Goal: Navigation & Orientation: Find specific page/section

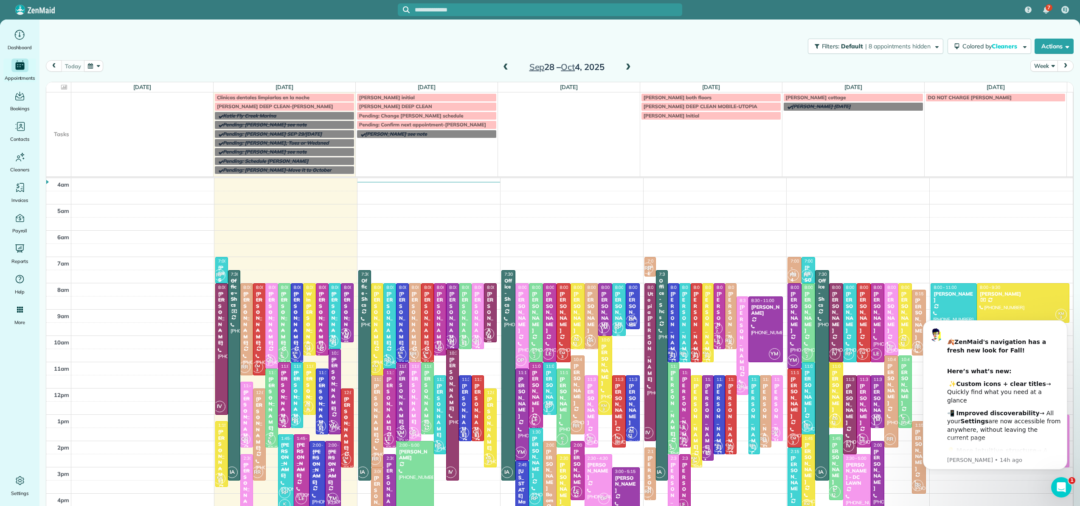
scroll to position [33, 0]
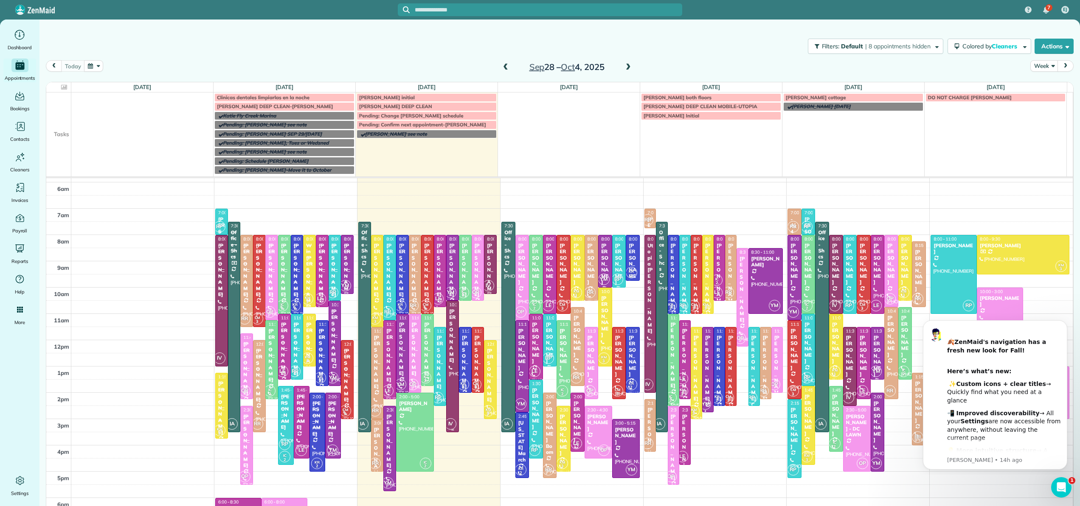
click at [450, 332] on div "Eliana Joines" at bounding box center [453, 336] width 8 height 55
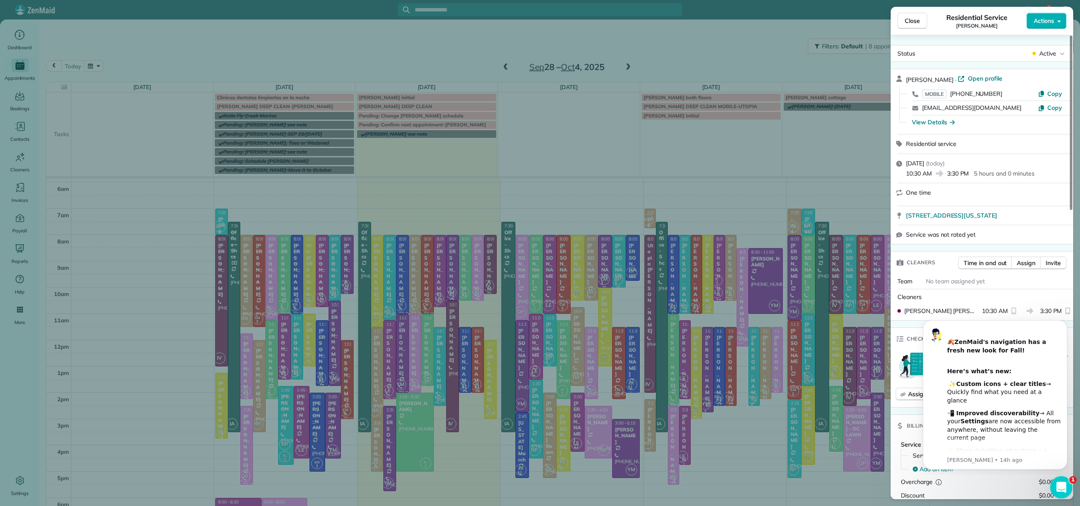
click at [1059, 486] on icon "Open Intercom Messenger" at bounding box center [1060, 487] width 14 height 14
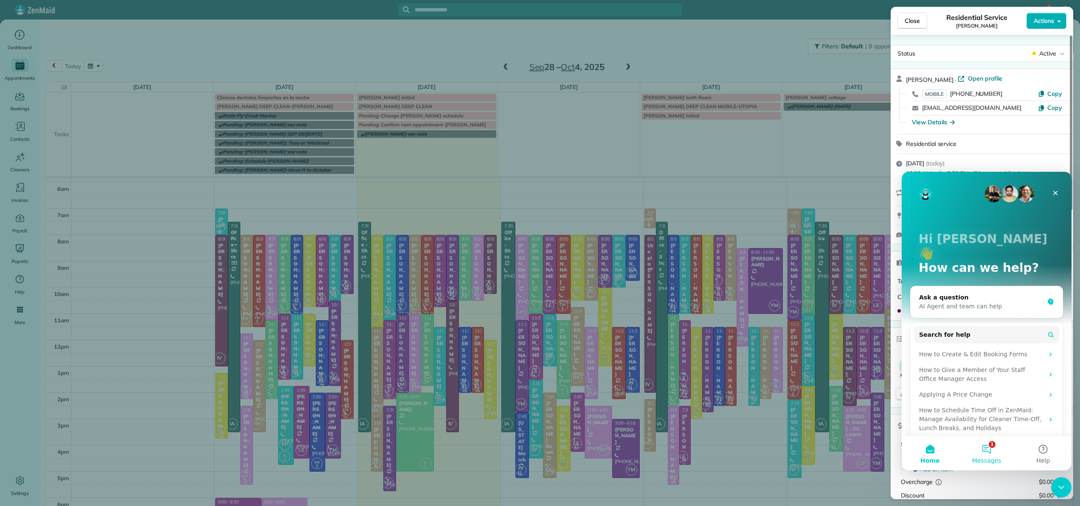
click at [985, 452] on button "1 Messages" at bounding box center [986, 454] width 56 height 34
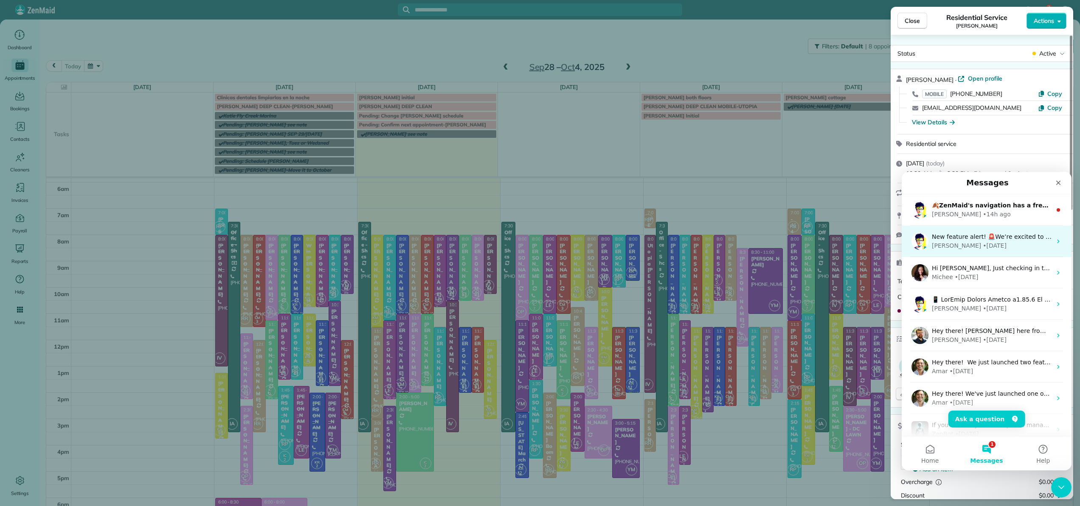
click at [947, 244] on div "Alexandre" at bounding box center [956, 245] width 49 height 9
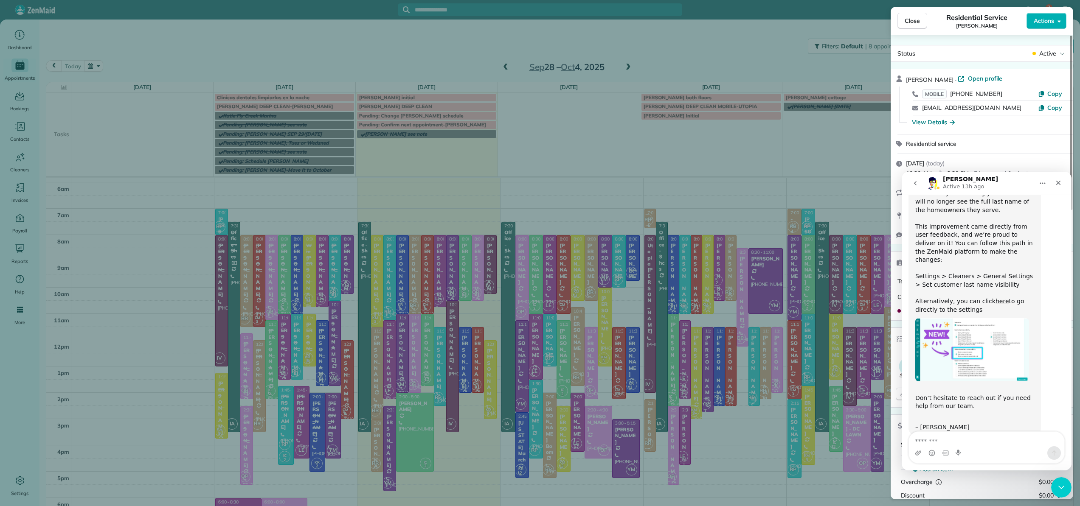
scroll to position [134, 0]
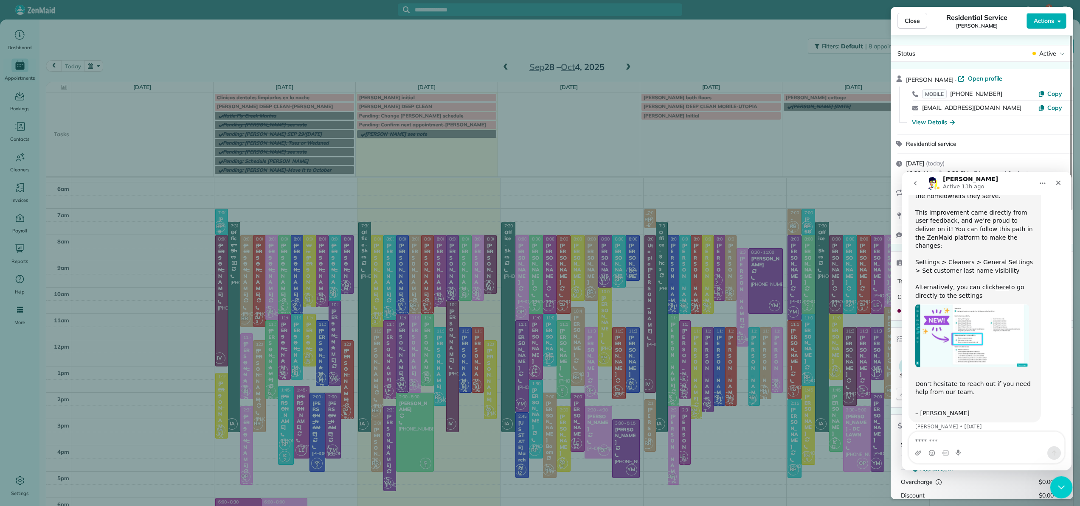
click at [1055, 486] on icon "Close Intercom Messenger" at bounding box center [1060, 486] width 10 height 10
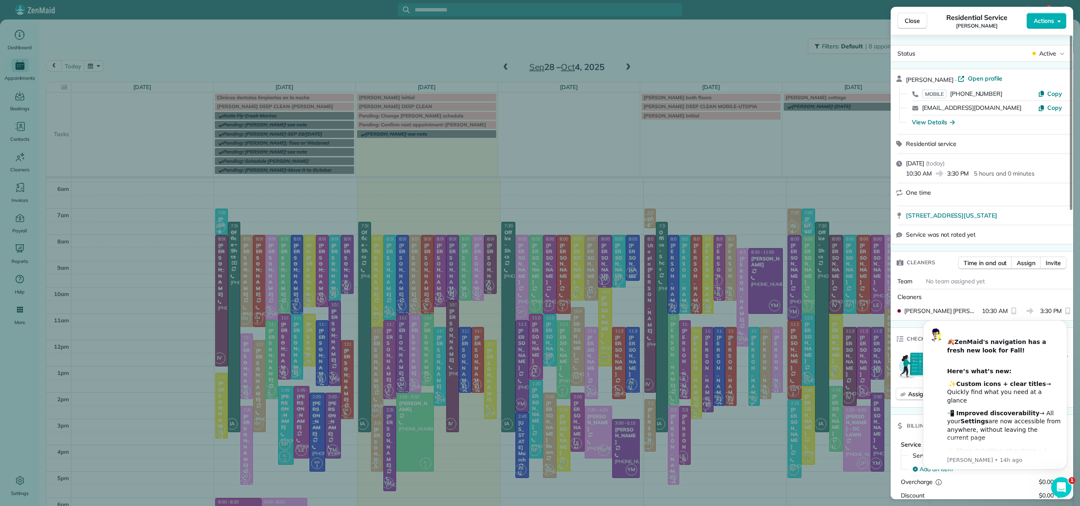
scroll to position [0, 0]
click at [918, 22] on span "Close" at bounding box center [911, 21] width 15 height 8
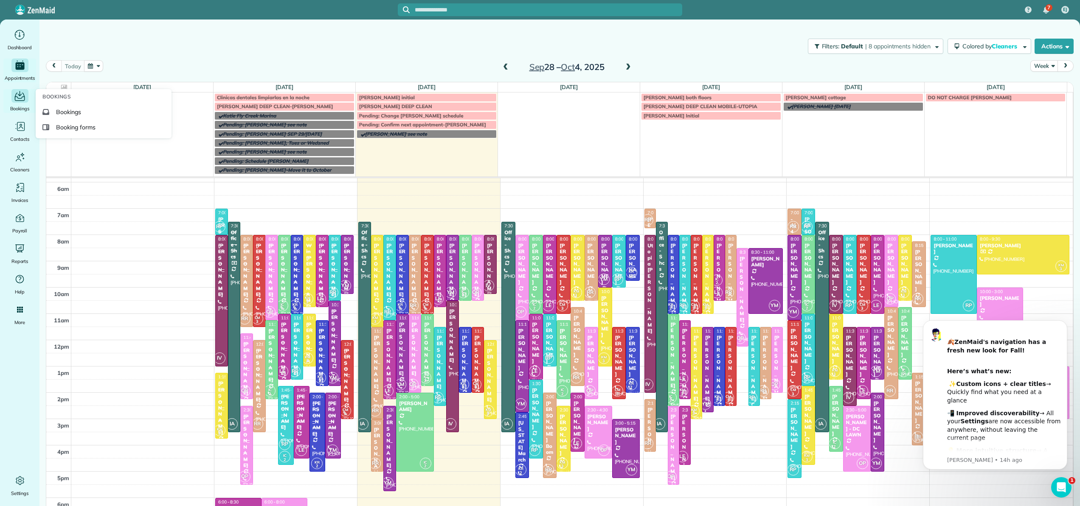
click at [19, 98] on icon "Main" at bounding box center [19, 96] width 13 height 13
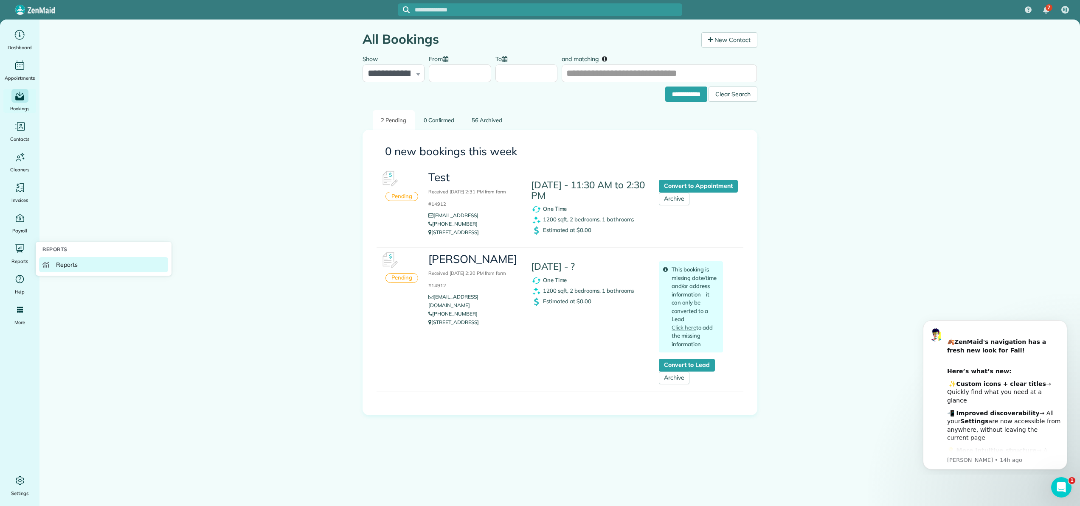
click at [62, 264] on span "Reports" at bounding box center [67, 265] width 22 height 8
